Goal: Transaction & Acquisition: Download file/media

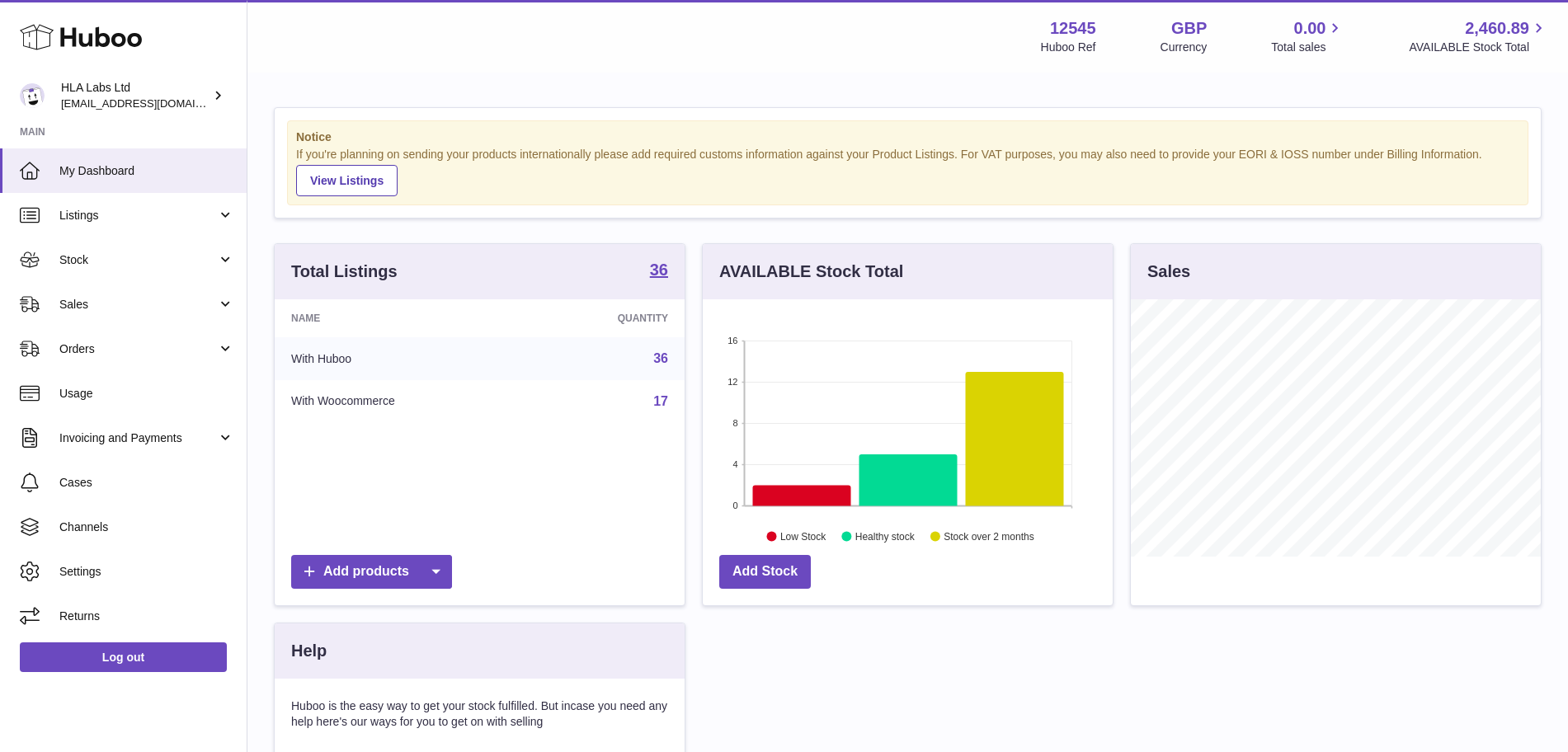
scroll to position [257, 410]
click at [108, 426] on link "Invoicing and Payments" at bounding box center [123, 438] width 247 height 44
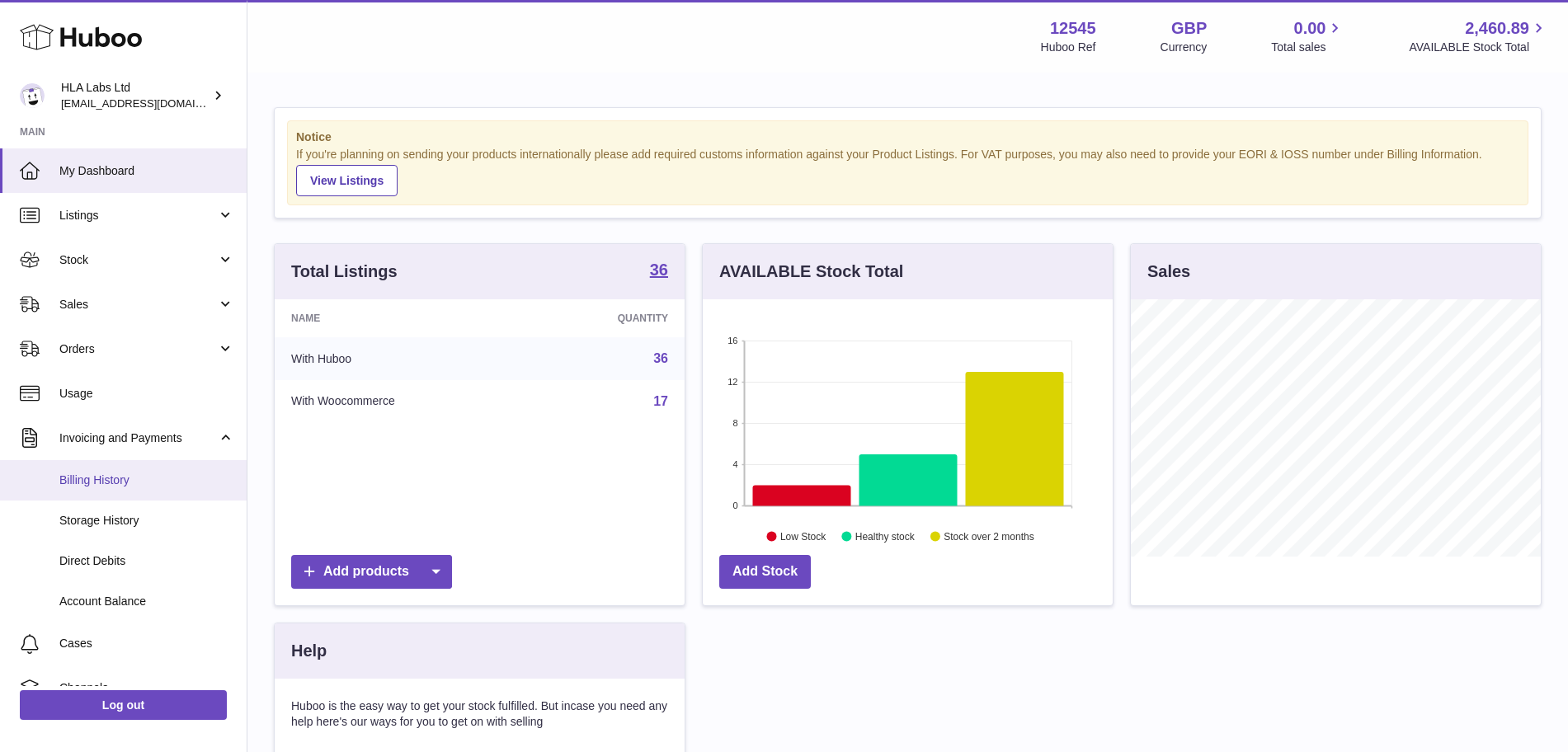
click at [110, 491] on link "Billing History" at bounding box center [123, 480] width 247 height 40
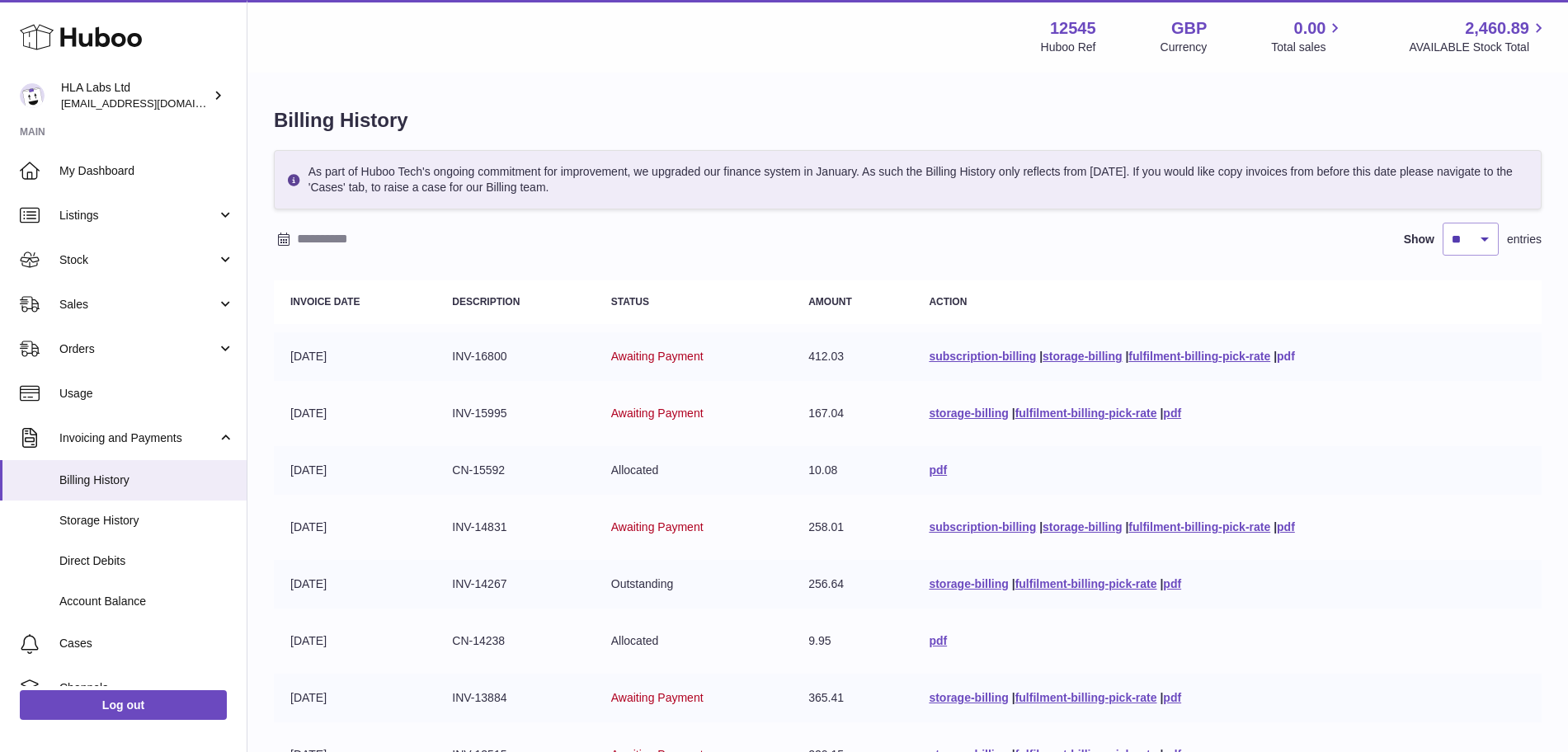
click at [1294, 356] on link "pdf" at bounding box center [1286, 356] width 18 height 13
click at [1178, 412] on link "pdf" at bounding box center [1172, 413] width 18 height 13
click at [933, 466] on link "pdf" at bounding box center [938, 470] width 18 height 13
click at [1283, 525] on link "pdf" at bounding box center [1286, 527] width 18 height 13
click at [1168, 583] on link "pdf" at bounding box center [1172, 584] width 18 height 13
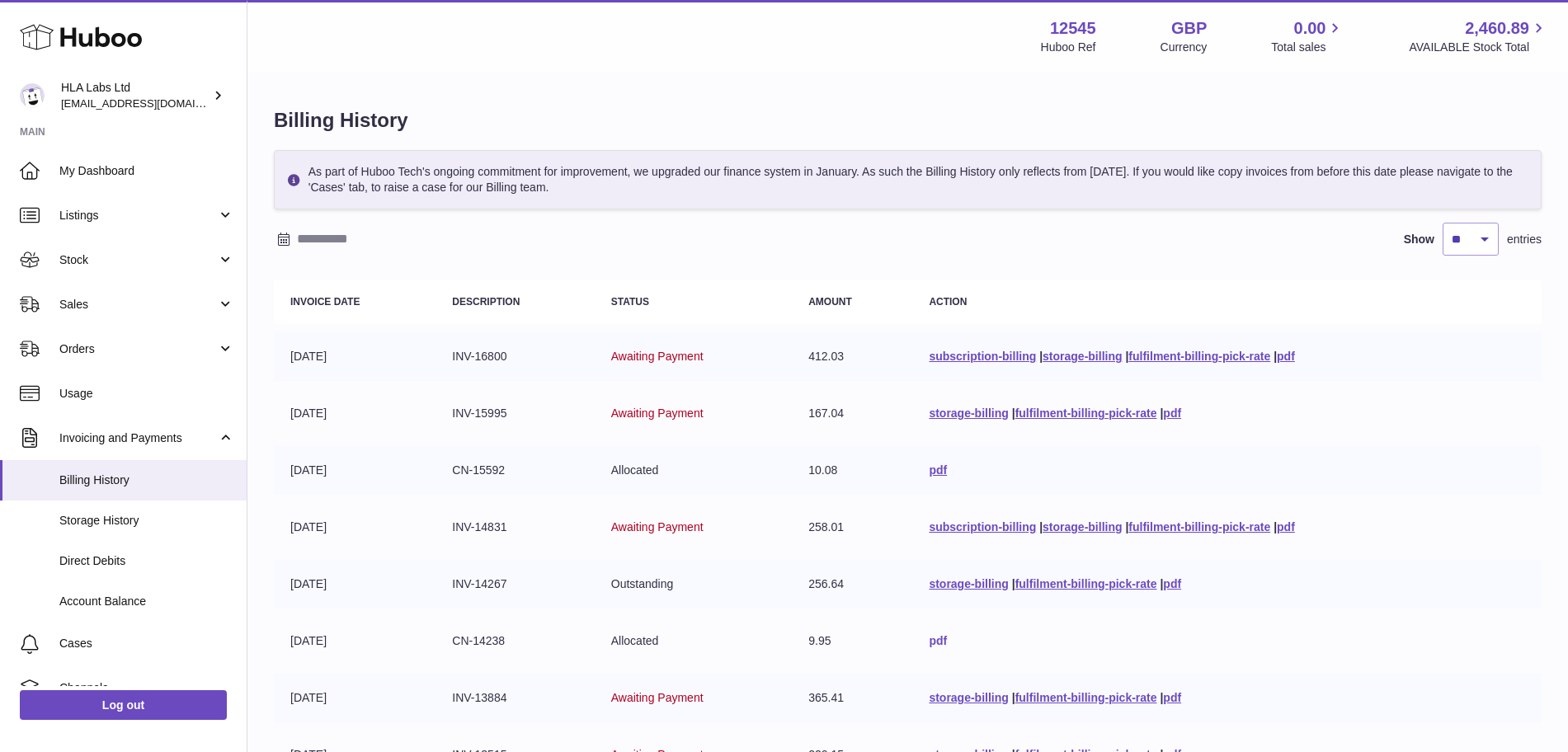
click at [932, 643] on link "pdf" at bounding box center [938, 641] width 18 height 13
click at [1172, 695] on link "pdf" at bounding box center [1172, 698] width 18 height 13
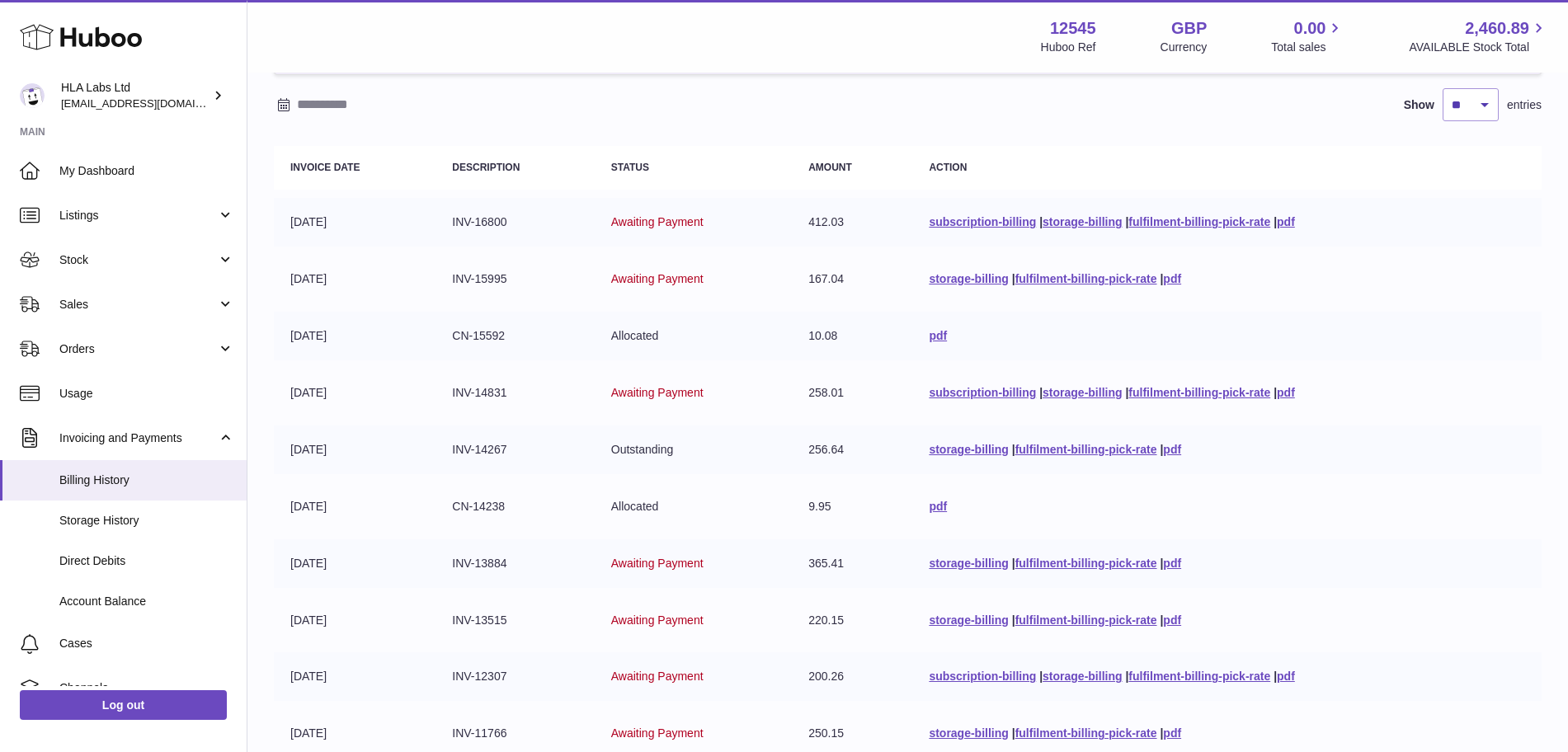
scroll to position [135, 0]
click at [1169, 620] on link "pdf" at bounding box center [1172, 619] width 18 height 13
click at [1287, 676] on link "pdf" at bounding box center [1286, 675] width 18 height 13
click at [1165, 732] on link "pdf" at bounding box center [1172, 732] width 18 height 13
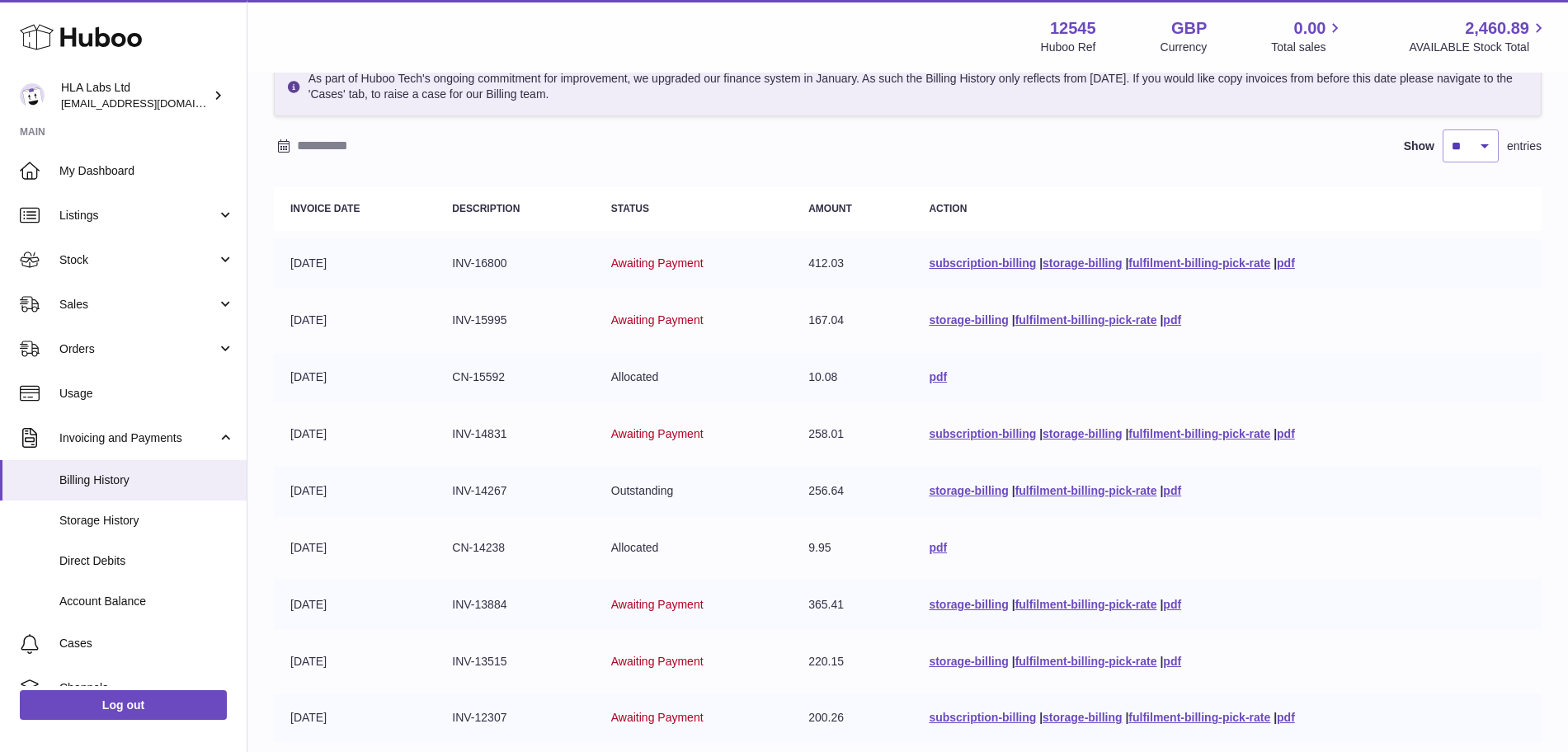
scroll to position [92, 0]
click at [1290, 264] on link "pdf" at bounding box center [1286, 264] width 18 height 13
